Goal: Task Accomplishment & Management: Complete application form

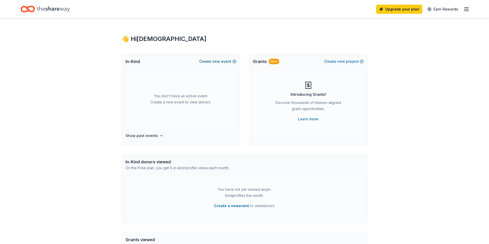
click at [230, 62] on button "Create new event" at bounding box center [217, 61] width 37 height 6
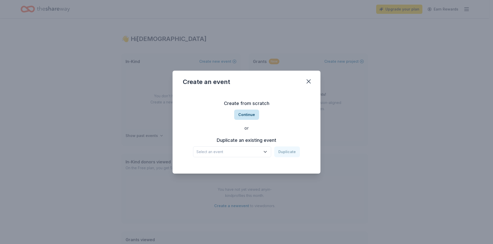
click at [240, 118] on button "Continue" at bounding box center [246, 115] width 25 height 10
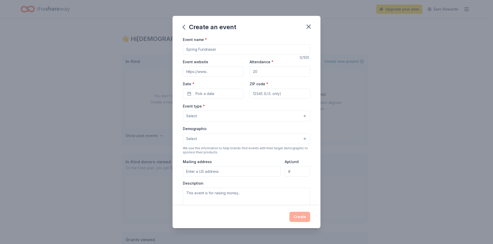
click at [217, 52] on input "Event name *" at bounding box center [246, 49] width 127 height 10
click at [185, 48] on input "Dinner Show" at bounding box center [246, 49] width 127 height 10
type input "HHS Dinner Show"
click at [261, 73] on input "Attendance *" at bounding box center [279, 71] width 61 height 10
click at [246, 72] on div "Event website Attendance * Date * Pick a date ZIP code *" at bounding box center [246, 79] width 127 height 40
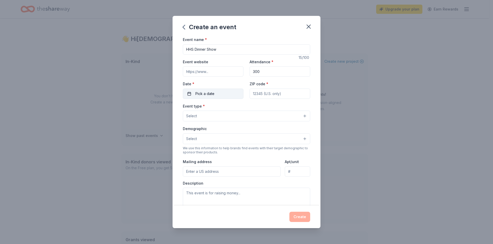
type input "300"
click at [223, 91] on button "Pick a date" at bounding box center [213, 94] width 61 height 10
click at [239, 110] on button "Go to next month" at bounding box center [239, 107] width 7 height 7
click at [193, 139] on button "3" at bounding box center [193, 137] width 9 height 9
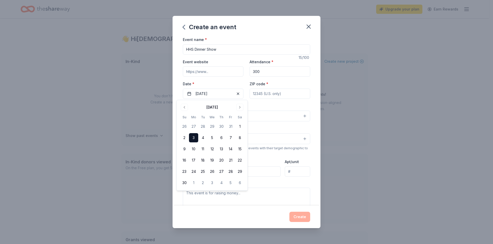
click at [359, 123] on div "Create an event Event name * HHS Dinner Show 15 /100 Event website Attendance *…" at bounding box center [246, 122] width 493 height 244
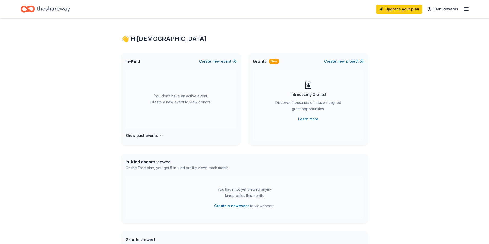
click at [213, 61] on span "new" at bounding box center [216, 61] width 8 height 6
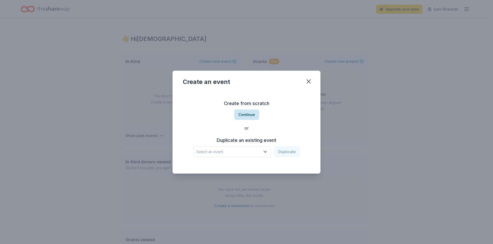
click at [248, 112] on button "Continue" at bounding box center [246, 115] width 25 height 10
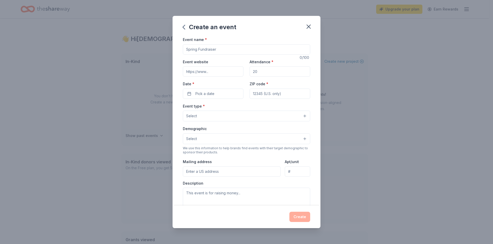
click at [215, 50] on input "Event name *" at bounding box center [246, 49] width 127 height 10
click at [218, 92] on button "Pick a date" at bounding box center [213, 94] width 61 height 10
click at [241, 109] on button "Go to next month" at bounding box center [239, 107] width 7 height 7
click at [195, 139] on button "6" at bounding box center [193, 137] width 9 height 9
click at [271, 106] on div "Event type * Select" at bounding box center [246, 112] width 127 height 19
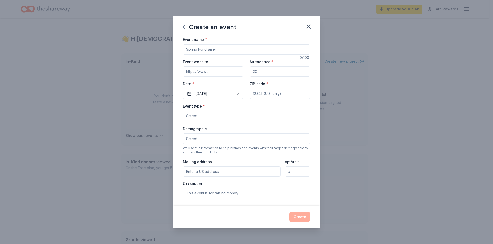
click at [272, 95] on input "ZIP code *" at bounding box center [279, 94] width 61 height 10
type input "35555"
type input "[STREET_ADDRESS]"
click at [198, 143] on button "Select" at bounding box center [246, 139] width 127 height 11
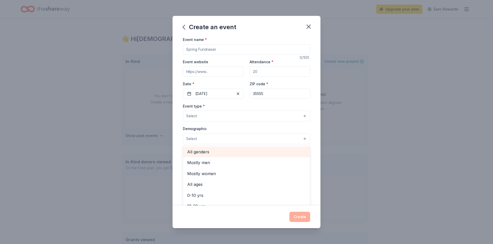
click at [204, 149] on span "All genders" at bounding box center [246, 152] width 119 height 7
click at [213, 120] on div "Event type * Select Demographic All genders Mostly men Mostly women All ages [D…" at bounding box center [246, 157] width 127 height 109
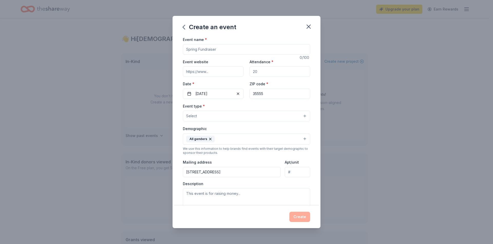
click at [207, 50] on input "Event name *" at bounding box center [246, 49] width 127 height 10
type input "HHS Dinner Show"
click at [253, 120] on button "Select" at bounding box center [246, 116] width 127 height 11
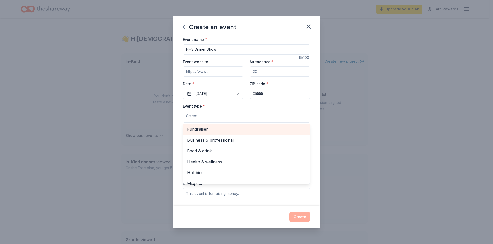
click at [248, 132] on span "Fundraiser" at bounding box center [246, 129] width 119 height 7
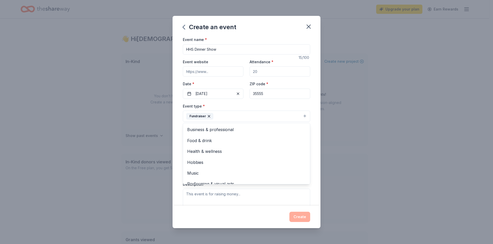
click at [284, 104] on div "Event type * Fundraiser Business & professional Food & drink Health & wellness …" at bounding box center [246, 112] width 127 height 19
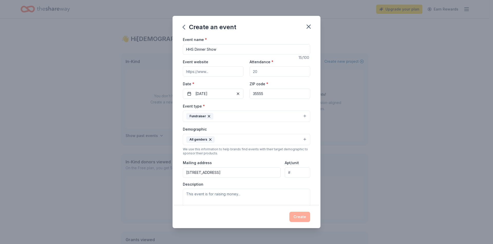
click at [285, 116] on button "Fundraiser" at bounding box center [246, 116] width 127 height 11
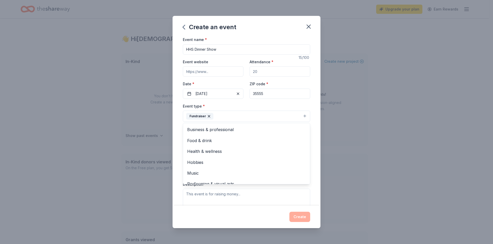
click at [259, 105] on div "Event type * Fundraiser Business & professional Food & drink Health & wellness …" at bounding box center [246, 112] width 127 height 19
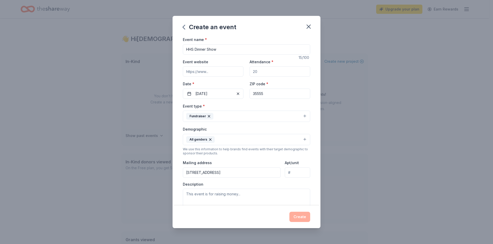
click at [265, 76] on input "Attendance *" at bounding box center [279, 71] width 61 height 10
type input "300"
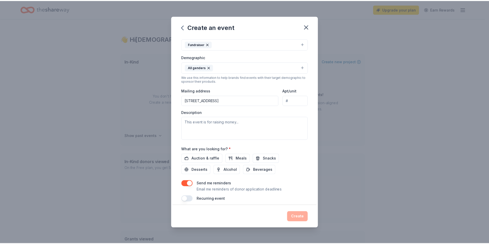
scroll to position [77, 0]
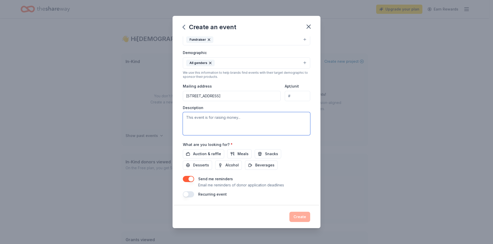
click at [207, 120] on textarea at bounding box center [246, 123] width 127 height 23
type textarea "For Girls Uniforms and Equipment for Softball and Basketball"
click at [300, 220] on div "Create" at bounding box center [246, 217] width 127 height 10
click at [300, 219] on div "Create" at bounding box center [246, 217] width 127 height 10
click at [206, 155] on span "Auction & raffle" at bounding box center [207, 154] width 28 height 6
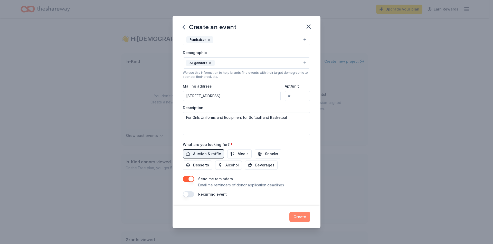
click at [305, 216] on button "Create" at bounding box center [299, 217] width 21 height 10
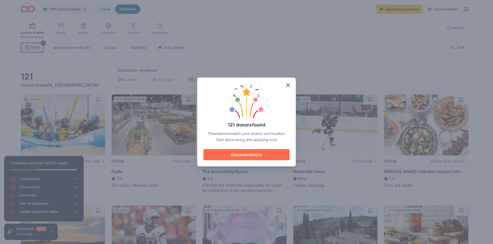
click at [275, 156] on button "Discover donors" at bounding box center [246, 154] width 86 height 11
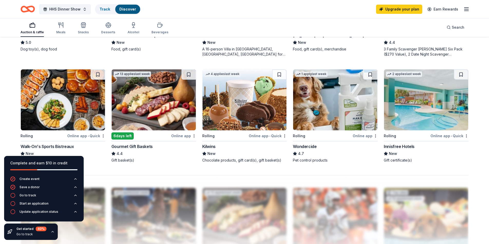
scroll to position [487, 0]
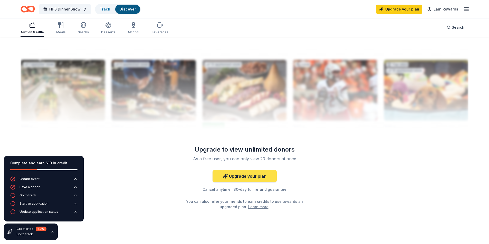
click at [248, 174] on link "Upgrade your plan" at bounding box center [244, 176] width 64 height 12
click at [248, 178] on link "Upgrade your plan" at bounding box center [244, 176] width 64 height 12
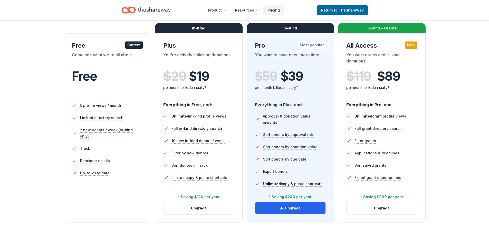
scroll to position [77, 0]
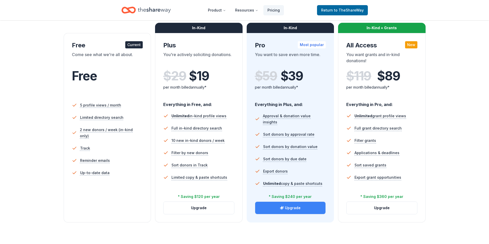
click at [301, 210] on button "Upgrade" at bounding box center [290, 208] width 71 height 12
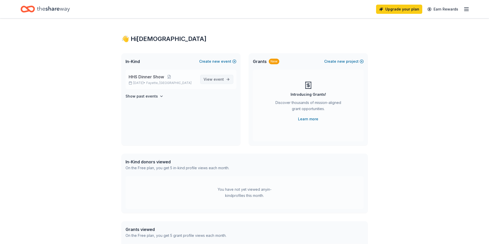
click at [223, 81] on span "event" at bounding box center [218, 79] width 10 height 4
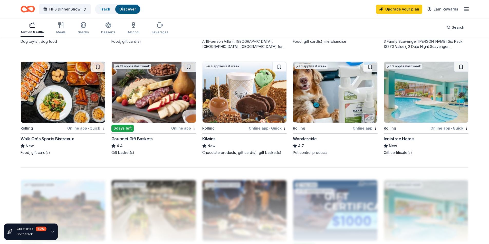
scroll to position [359, 0]
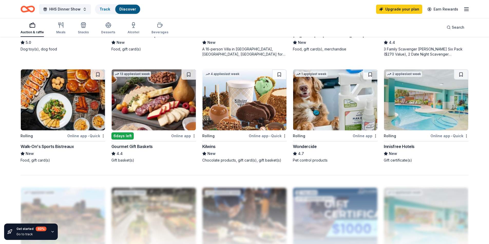
click at [138, 112] on img at bounding box center [154, 100] width 84 height 61
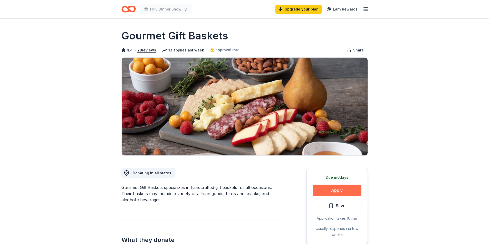
click at [342, 191] on button "Apply" at bounding box center [336, 190] width 49 height 11
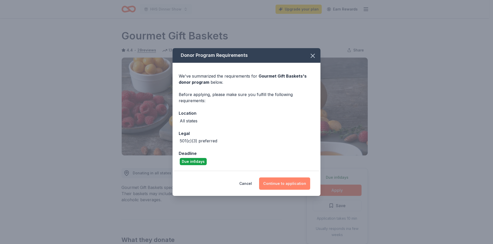
click at [305, 184] on button "Continue to application" at bounding box center [284, 184] width 51 height 12
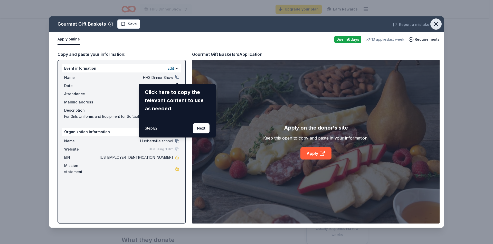
click at [440, 24] on button "button" at bounding box center [435, 23] width 11 height 11
